Goal: Task Accomplishment & Management: Manage account settings

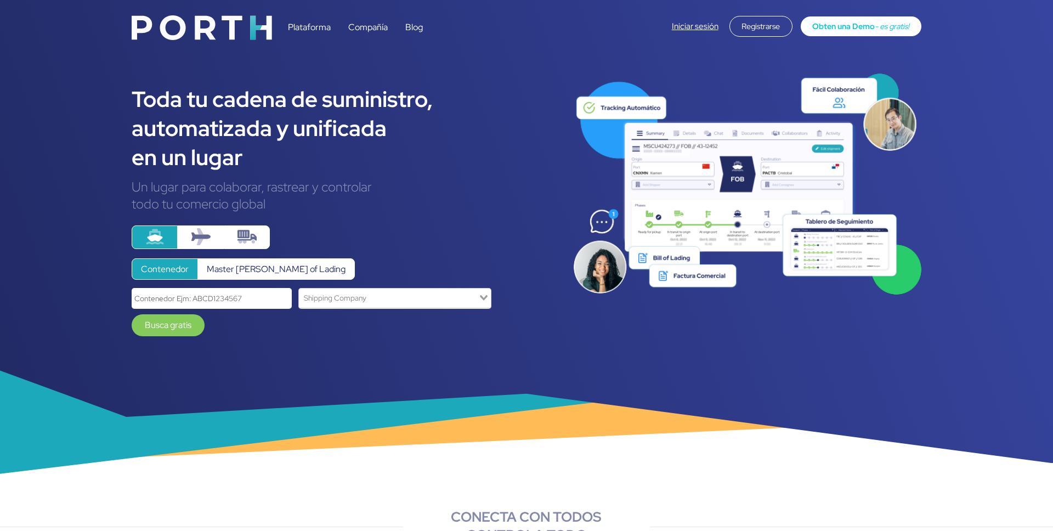
click at [703, 22] on link "Iniciar sesión" at bounding box center [695, 26] width 47 height 11
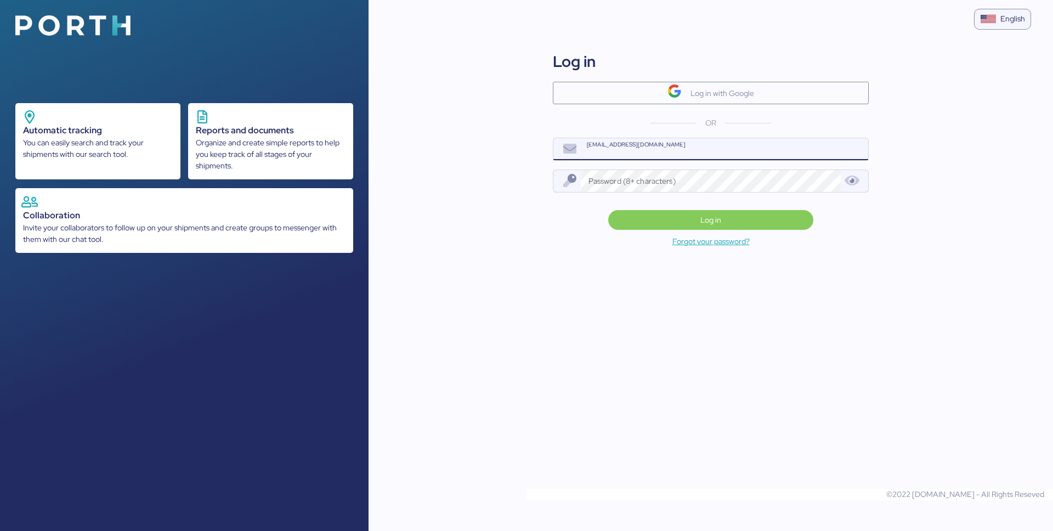
click at [632, 154] on input "[EMAIL_ADDRESS][DOMAIN_NAME]" at bounding box center [724, 149] width 287 height 22
click at [622, 153] on input "[EMAIL_ADDRESS][DOMAIN_NAME]" at bounding box center [724, 149] width 287 height 22
click at [623, 153] on input "[EMAIL_ADDRESS][DOMAIN_NAME]" at bounding box center [724, 149] width 287 height 22
click at [629, 156] on input "name@company.com" at bounding box center [724, 149] width 287 height 22
